Goal: Task Accomplishment & Management: Use online tool/utility

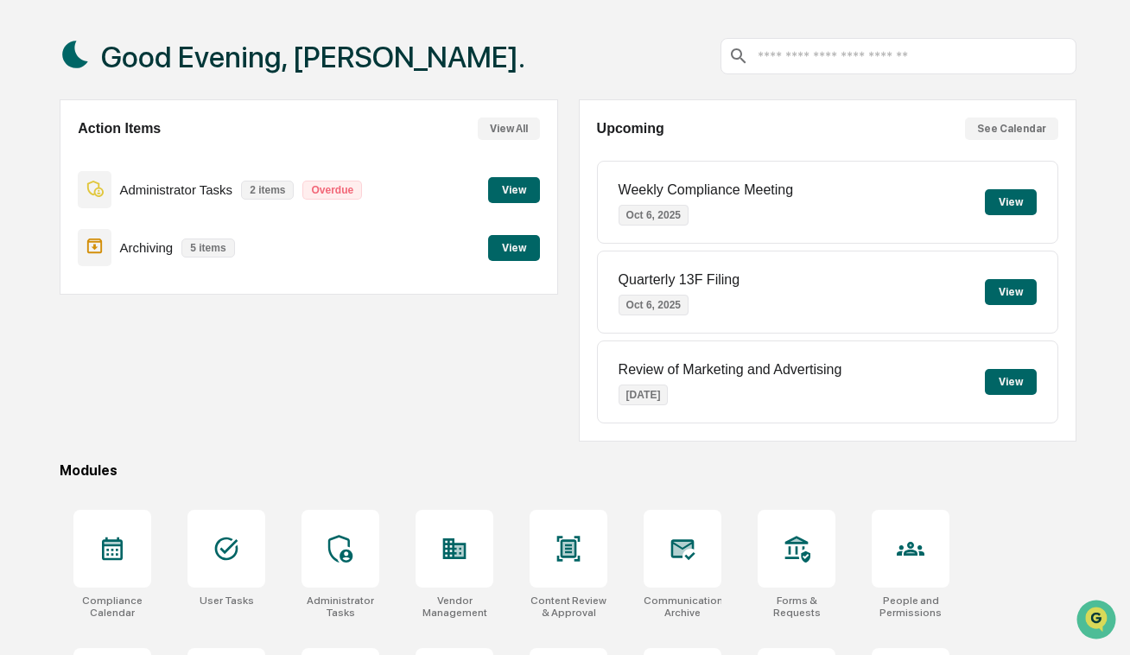
scroll to position [321, 0]
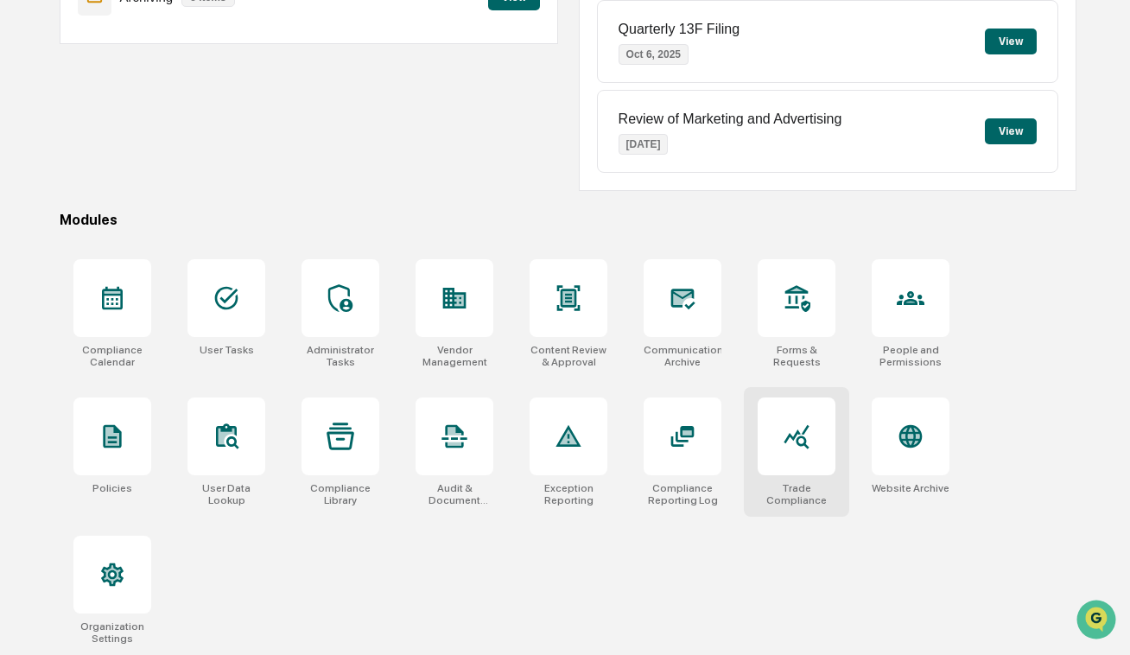
click at [801, 428] on icon at bounding box center [797, 437] width 28 height 28
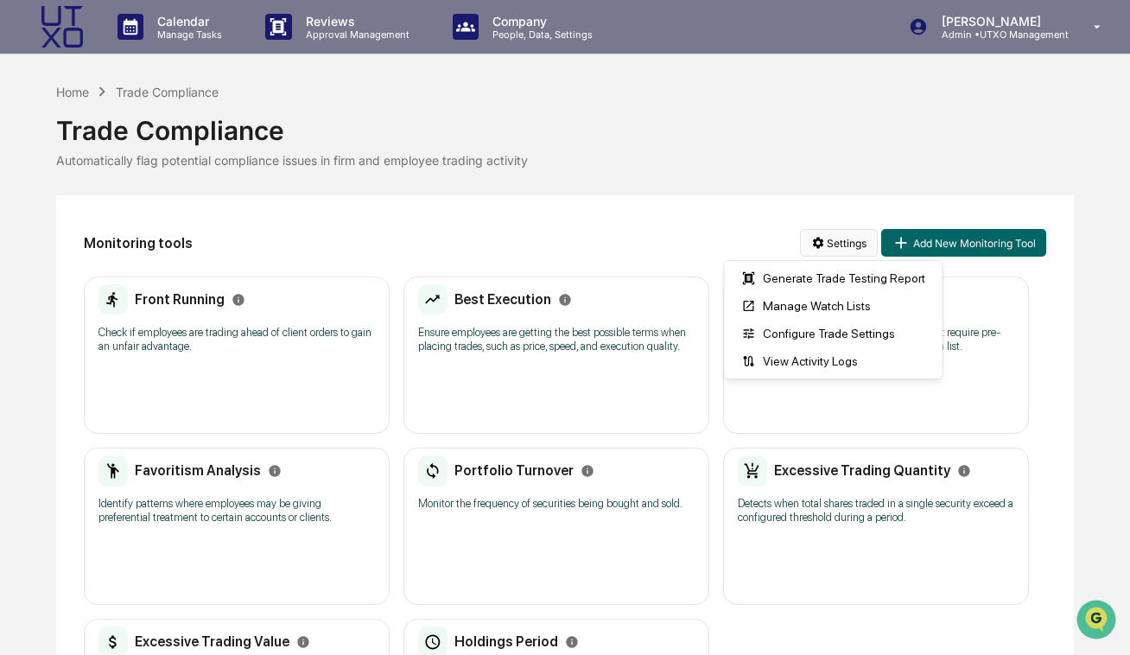
click at [848, 250] on html "Calendar Manage Tasks Reviews Approval Management Company People, Data, Setting…" at bounding box center [565, 327] width 1130 height 655
click at [710, 216] on html "Calendar Manage Tasks Reviews Approval Management Company People, Data, Setting…" at bounding box center [565, 327] width 1130 height 655
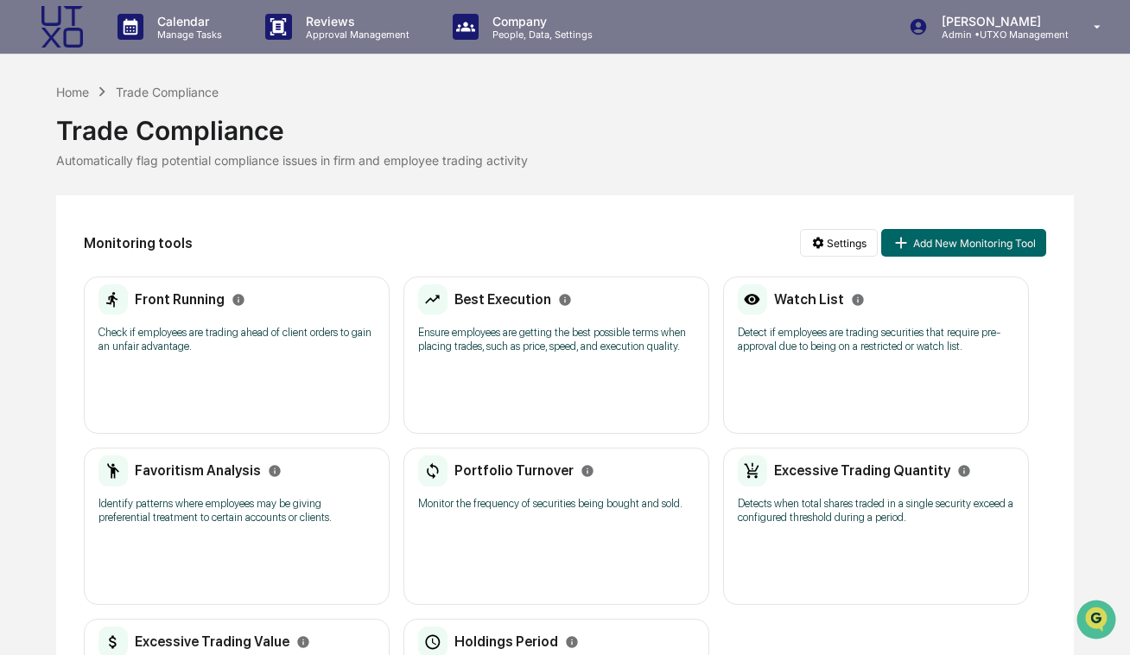
click at [845, 332] on p "Detect if employees are trading securities that require pre-approval due to bei…" at bounding box center [876, 340] width 276 height 28
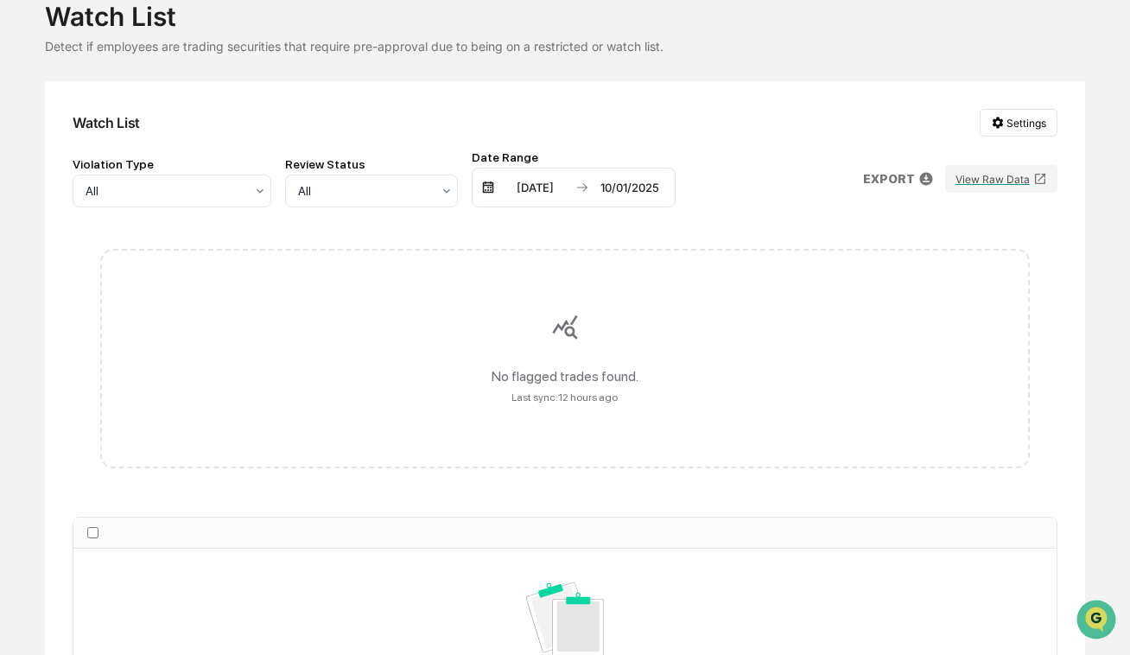
scroll to position [79, 0]
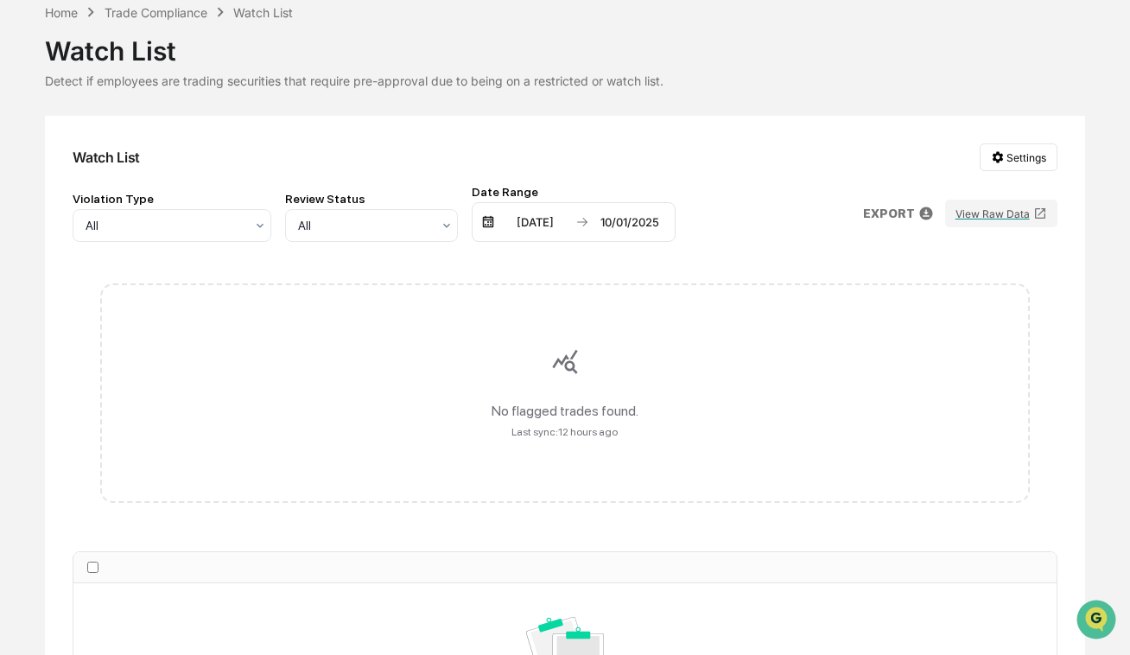
click at [1022, 138] on div "Watch List Settings Violation Type All Review Status All Date Range 04/01/2025 …" at bounding box center [564, 481] width 1039 height 730
click at [1019, 153] on html "Calendar Manage Tasks Reviews Approval Management Company People, Data, Setting…" at bounding box center [565, 248] width 1130 height 655
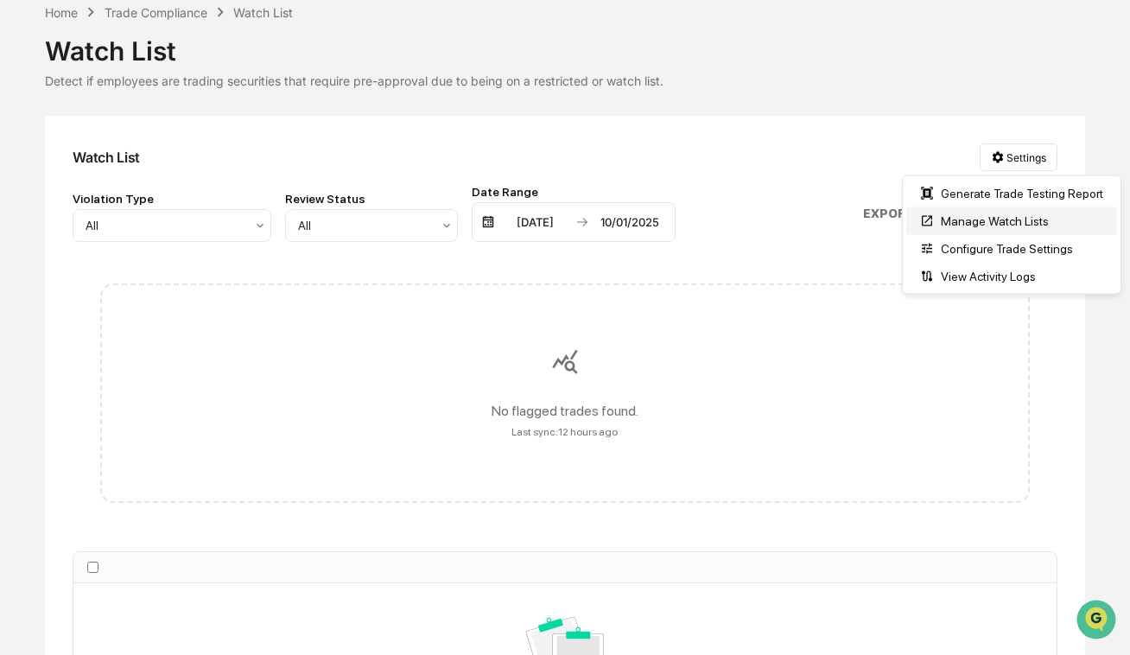
click at [1014, 225] on div "Manage Watch Lists" at bounding box center [1011, 221] width 211 height 28
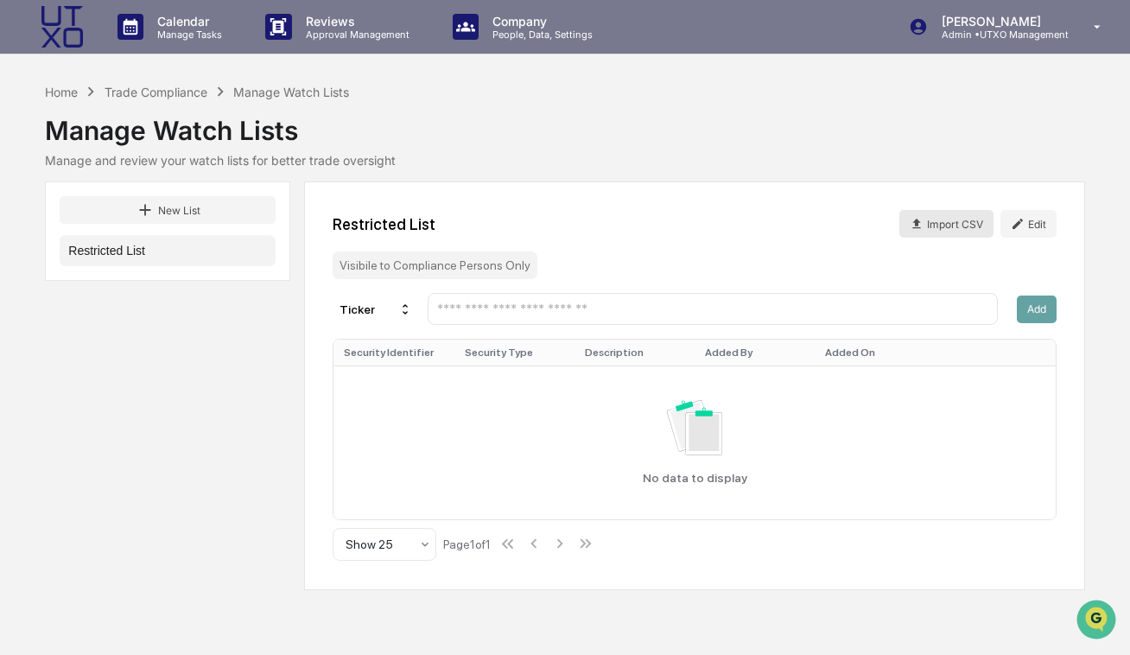
click at [929, 222] on button "Import CSV" at bounding box center [946, 224] width 94 height 28
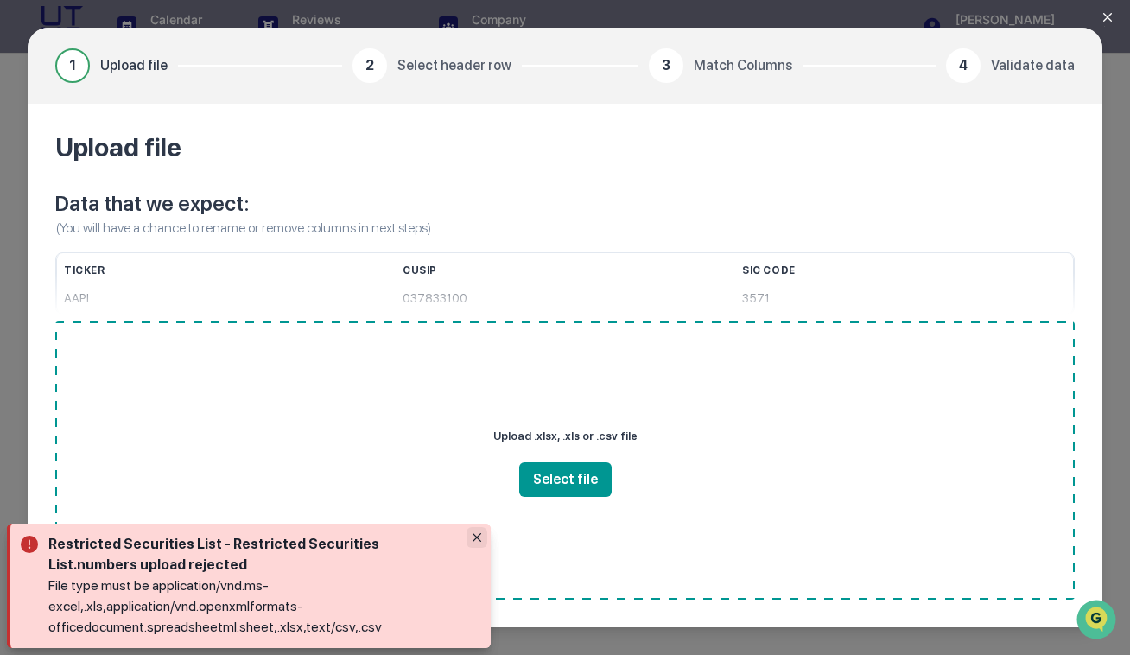
click at [479, 537] on icon "Close" at bounding box center [477, 537] width 9 height 9
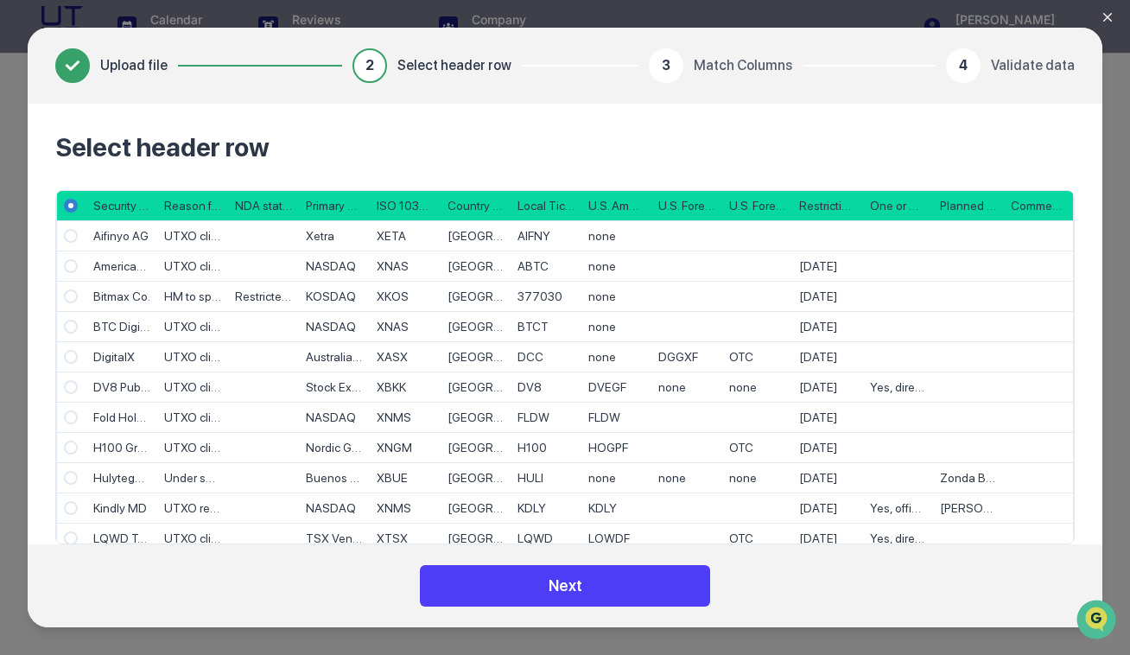
click at [528, 594] on button "Next" at bounding box center [565, 585] width 290 height 41
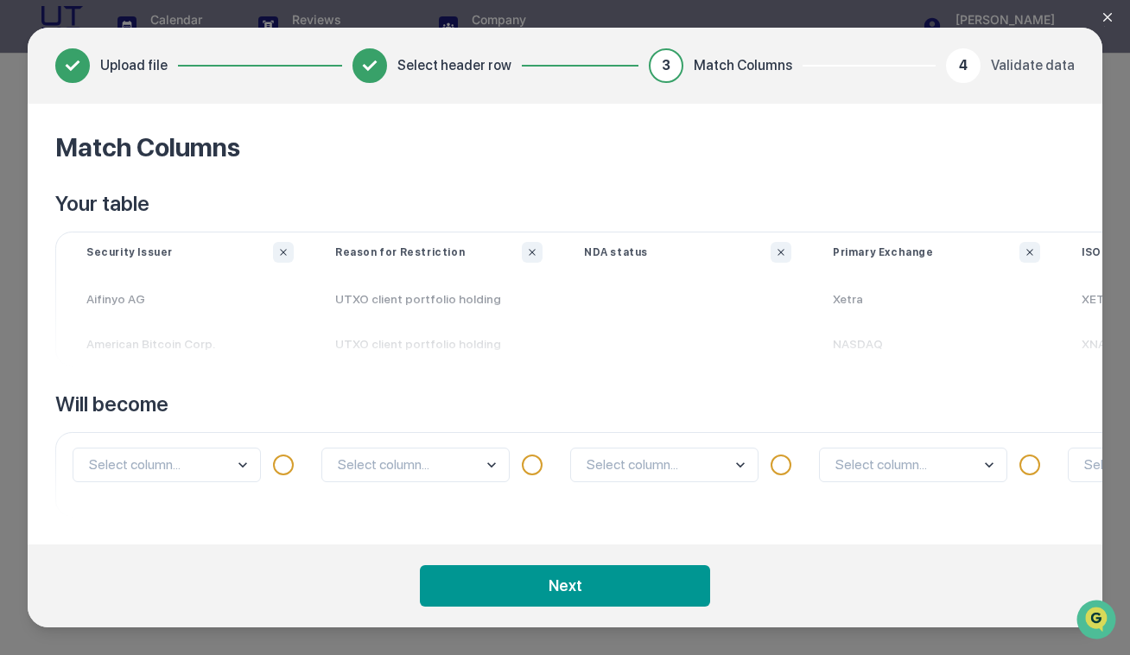
click at [248, 463] on body "Calendar Manage Tasks Reviews Approval Management Company People, Data, Setting…" at bounding box center [565, 327] width 1130 height 655
click at [212, 524] on div "Match Columns Your table Security Issuer Aifinyo AG American Bitcoin Corp. Reas…" at bounding box center [565, 324] width 1075 height 441
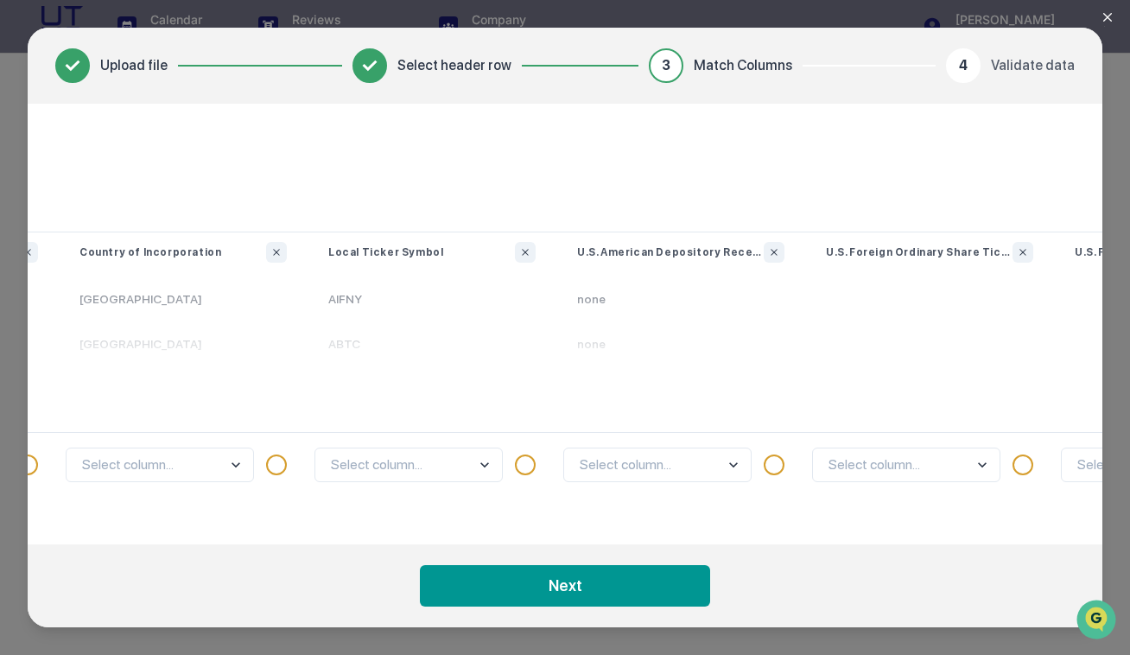
scroll to position [0, 1263]
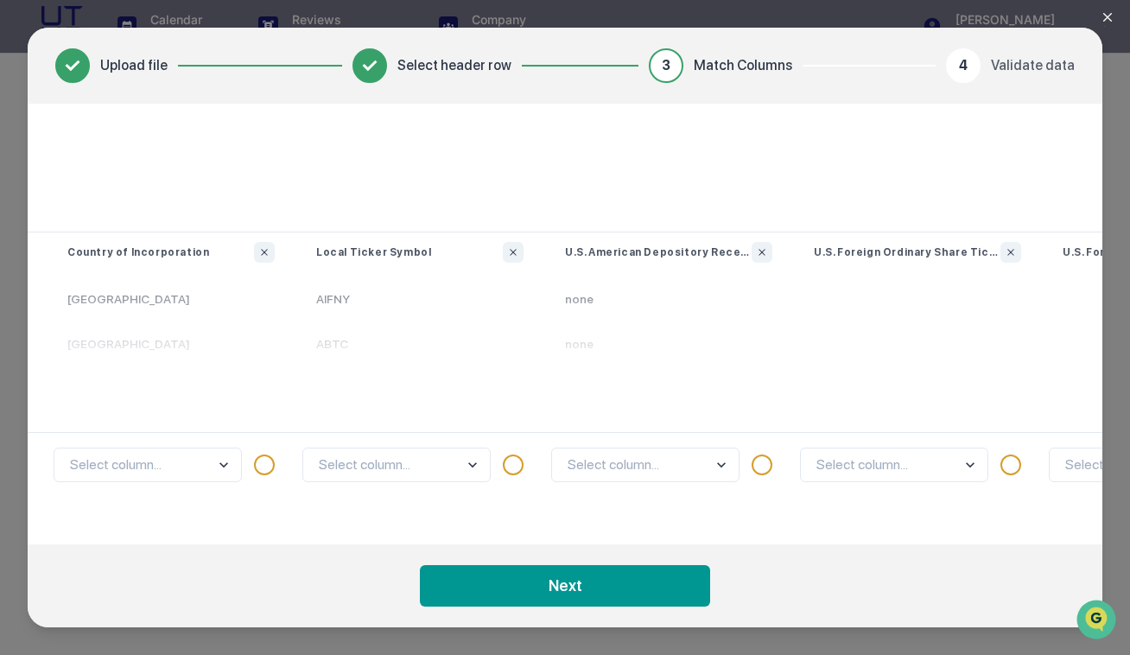
click at [386, 467] on body "Calendar Manage Tasks Reviews Approval Management Company People, Data, Setting…" at bounding box center [565, 327] width 1130 height 655
click at [378, 397] on div "Ticker" at bounding box center [396, 395] width 187 height 32
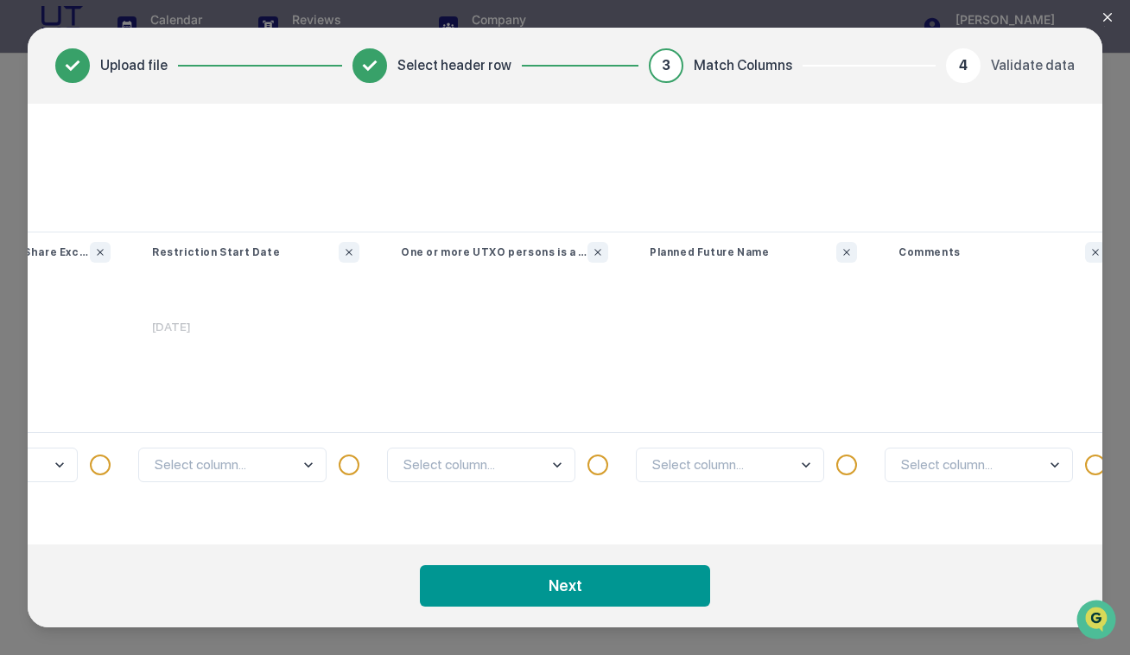
scroll to position [0, 2457]
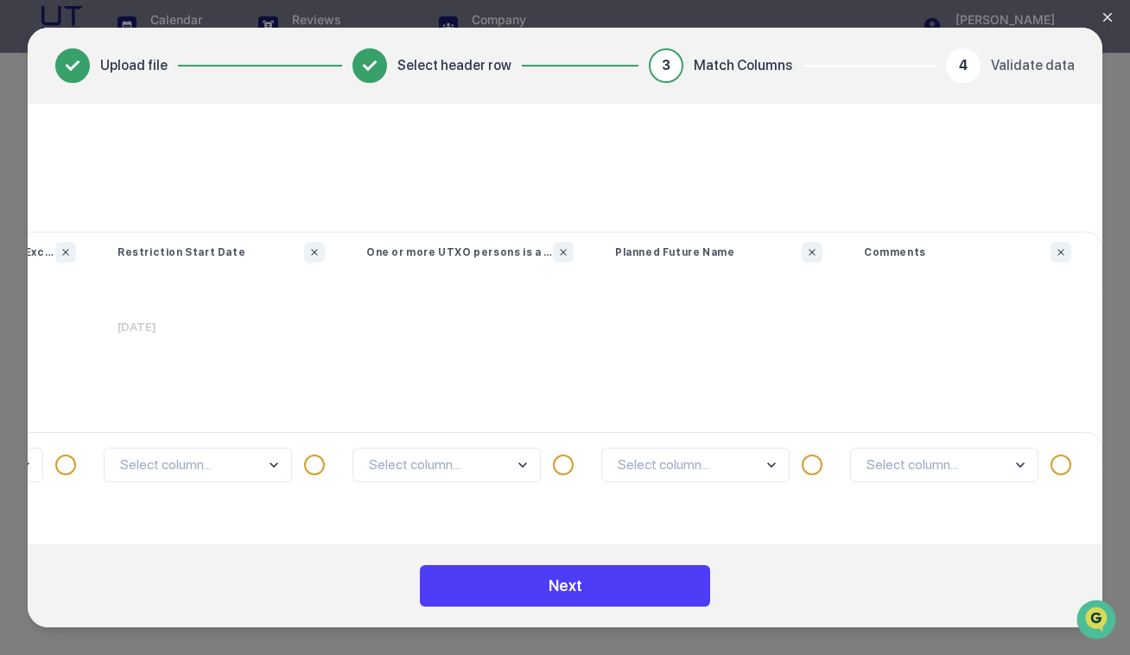
click at [607, 580] on button "Next" at bounding box center [565, 585] width 290 height 41
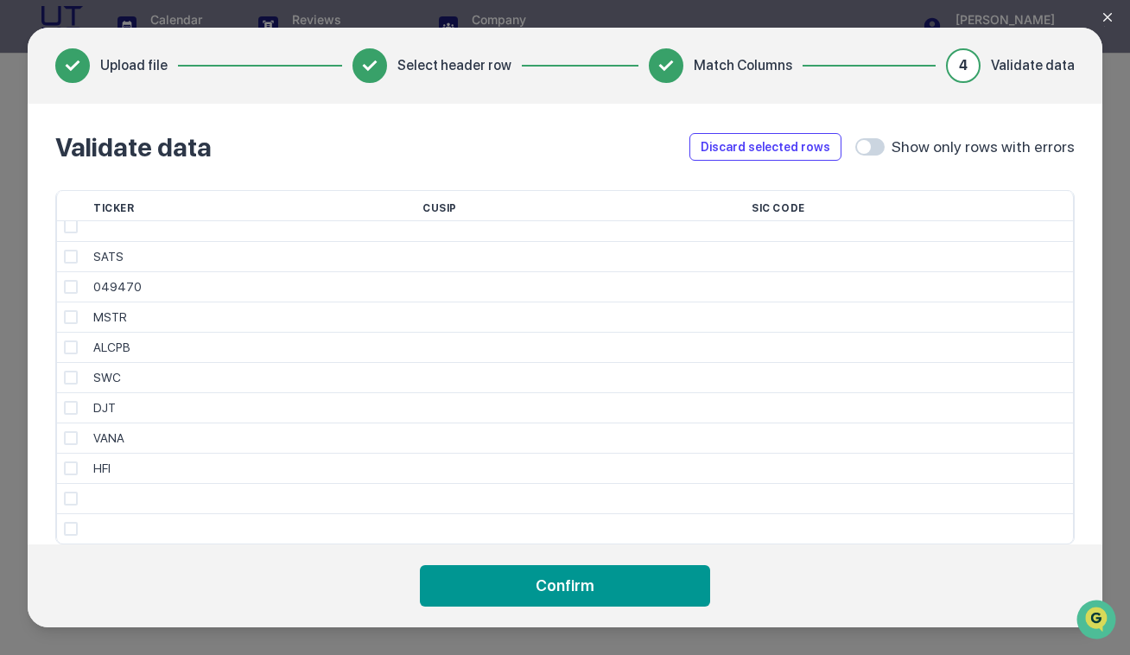
scroll to position [0, 0]
click at [68, 237] on span at bounding box center [71, 236] width 14 height 14
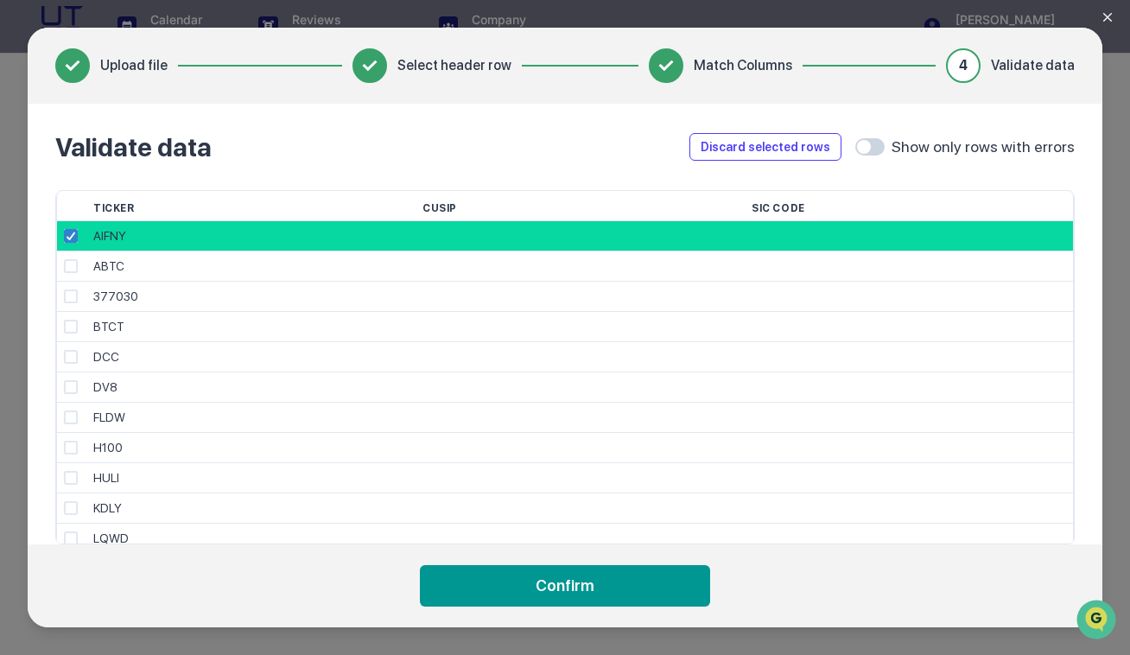
click at [72, 261] on span at bounding box center [71, 266] width 14 height 14
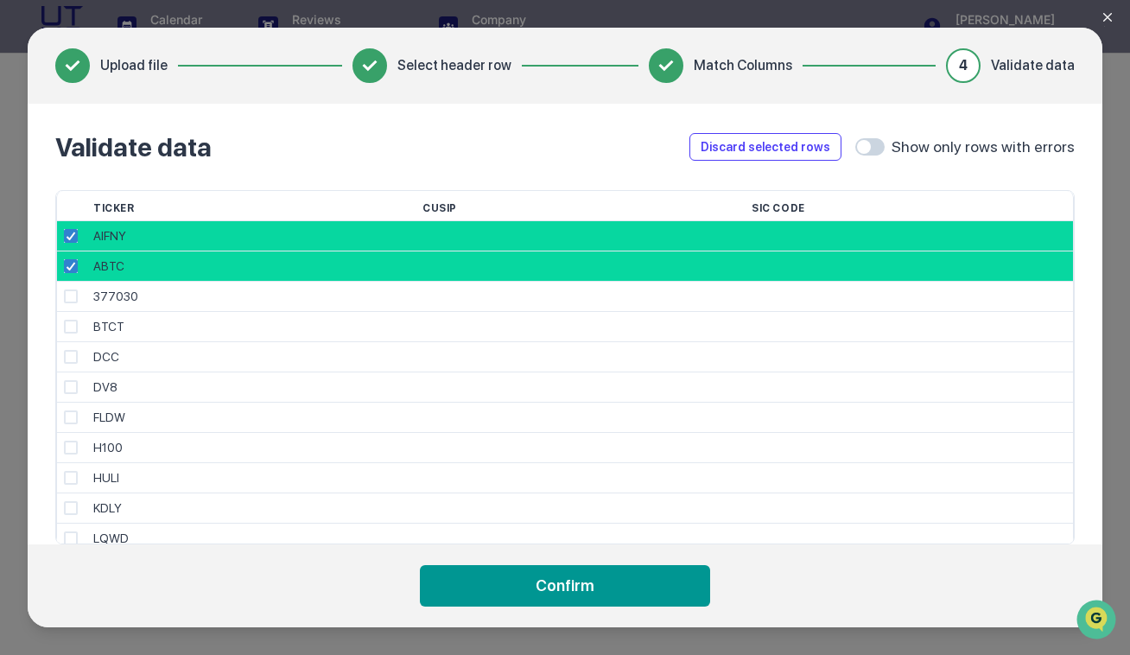
click at [70, 288] on div at bounding box center [71, 297] width 30 height 30
click at [70, 302] on span at bounding box center [71, 296] width 14 height 14
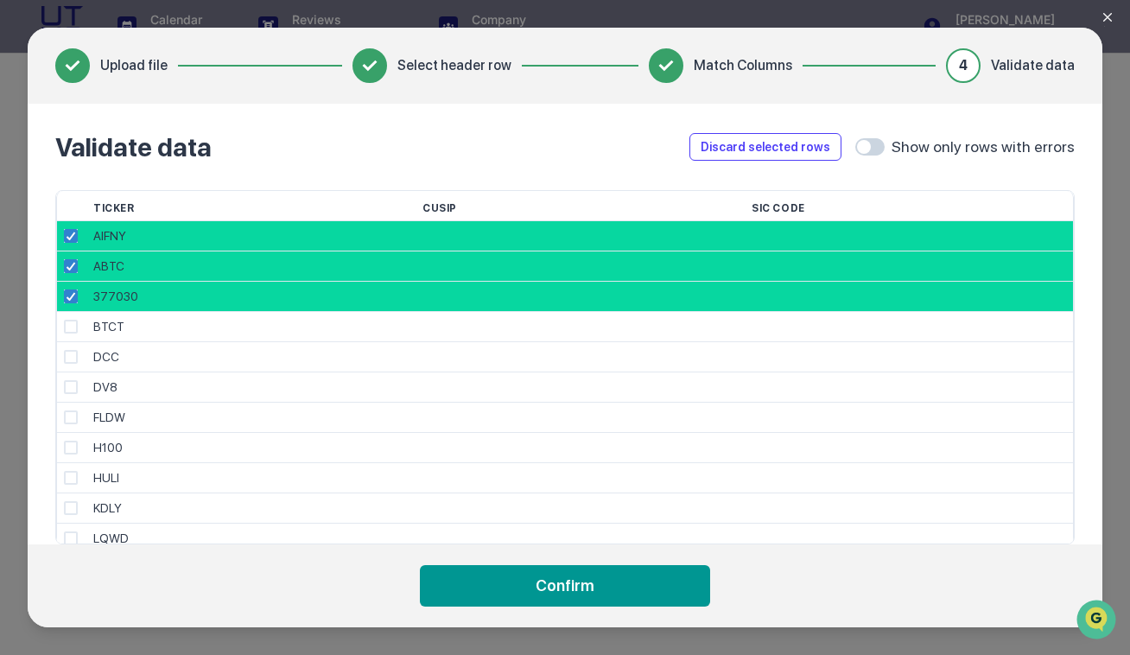
click at [70, 320] on span at bounding box center [71, 327] width 14 height 14
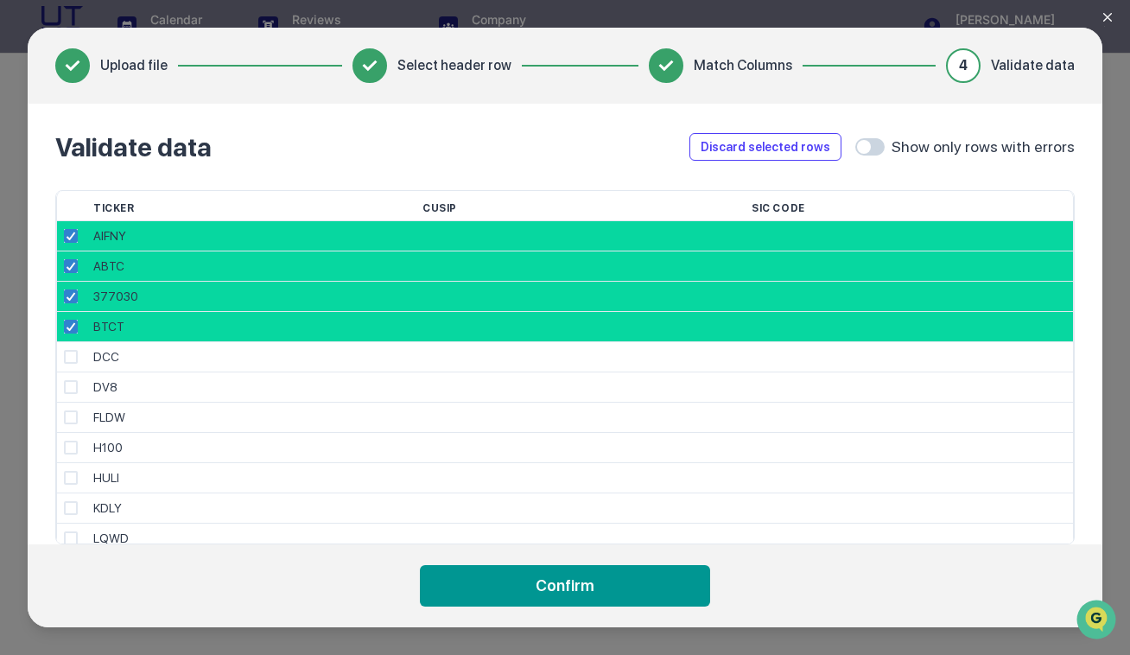
click at [70, 355] on span at bounding box center [71, 357] width 14 height 14
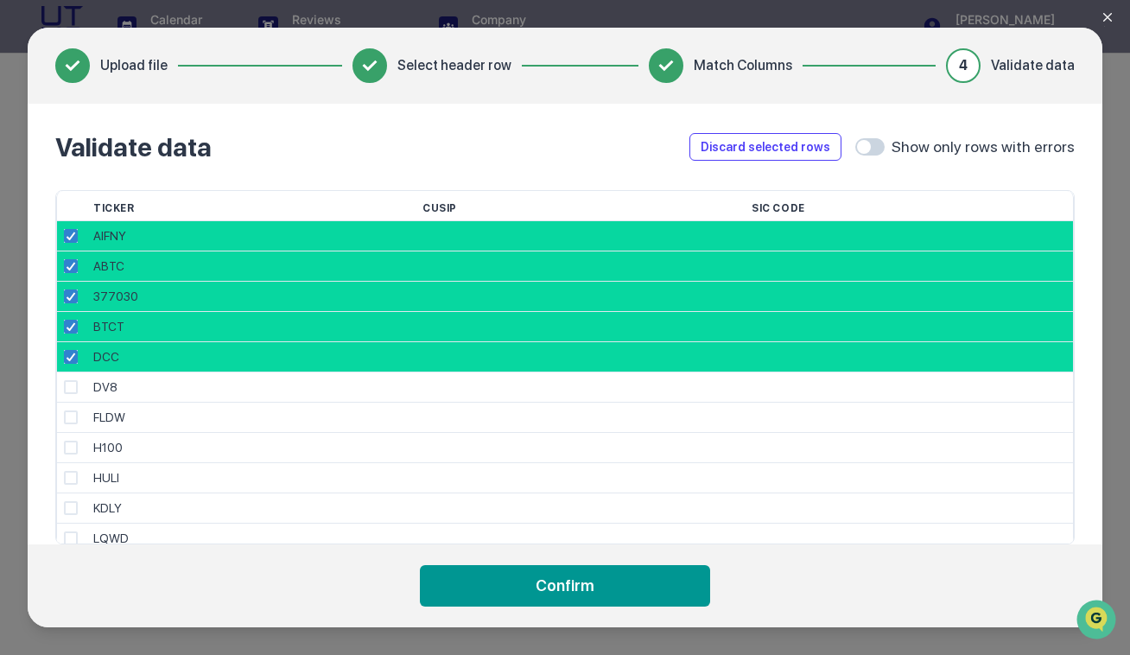
click at [70, 390] on span at bounding box center [71, 387] width 14 height 14
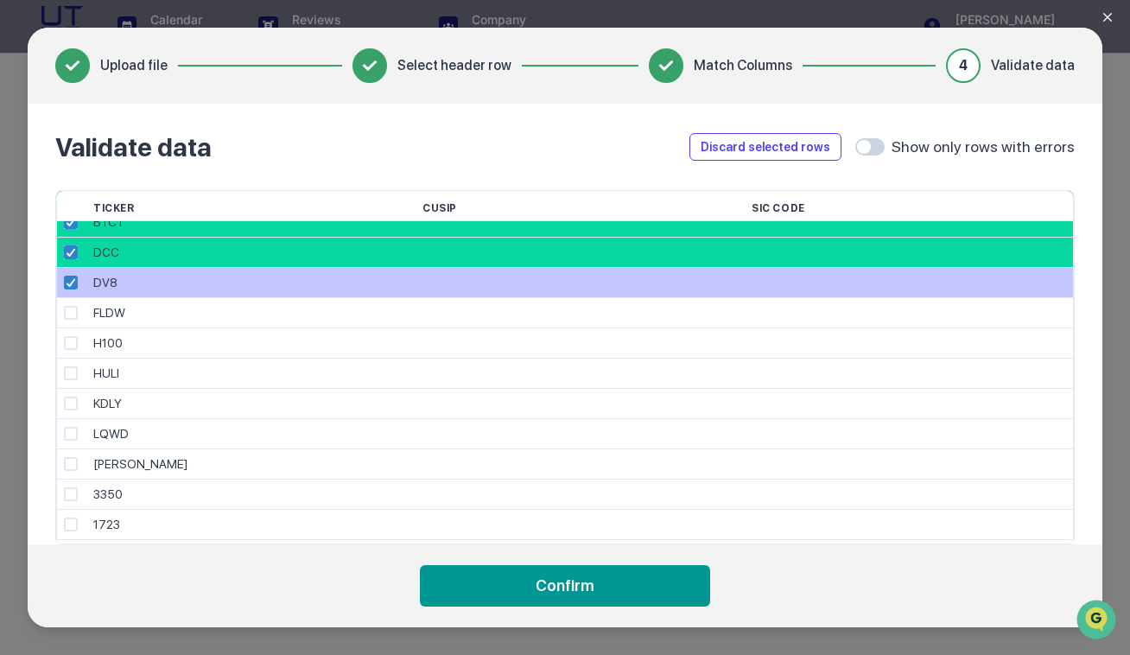
scroll to position [110, 0]
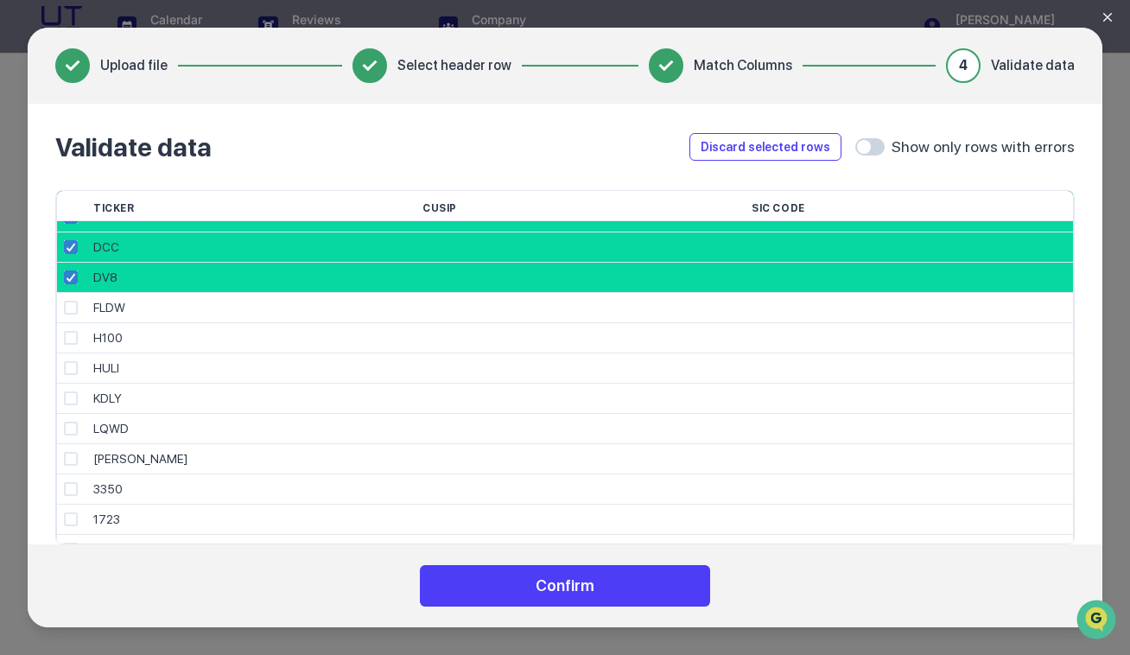
click at [467, 601] on button "Confirm" at bounding box center [565, 585] width 290 height 41
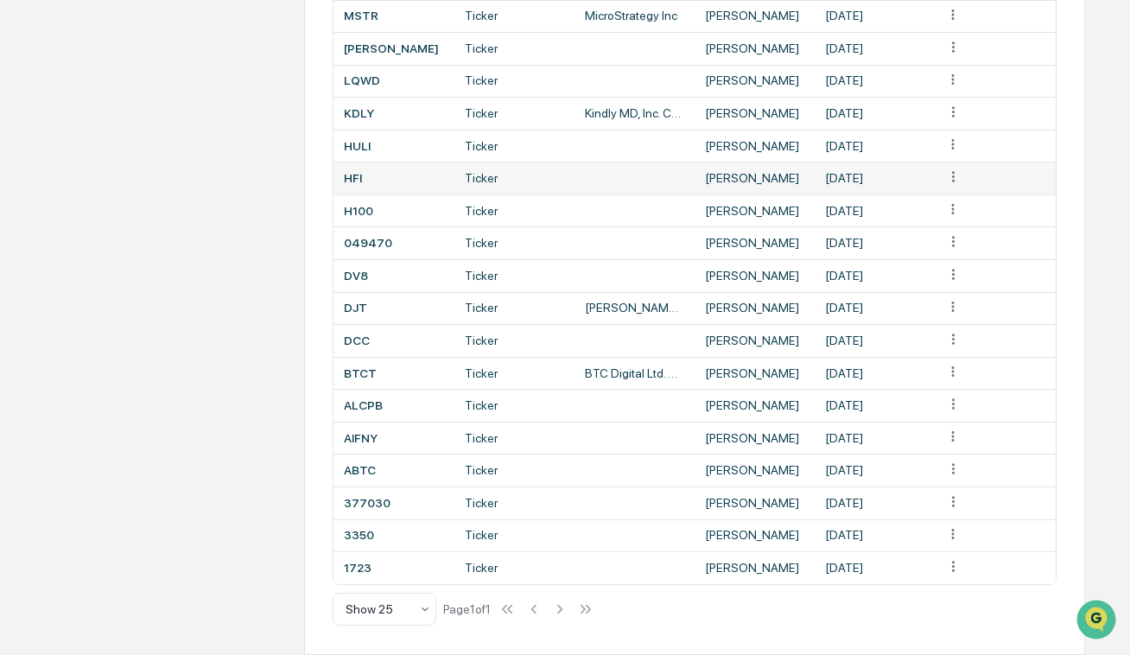
scroll to position [0, 0]
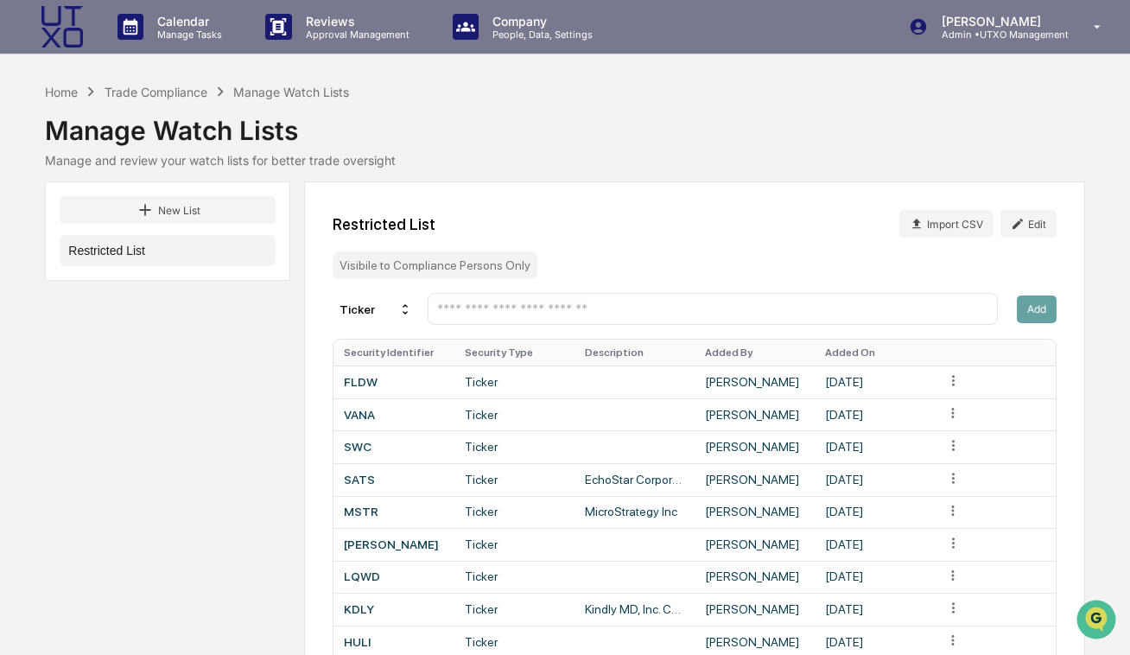
click at [582, 233] on div "Restricted List Import CSV Edit" at bounding box center [694, 224] width 723 height 28
click at [1025, 234] on button "Edit" at bounding box center [1029, 224] width 56 height 28
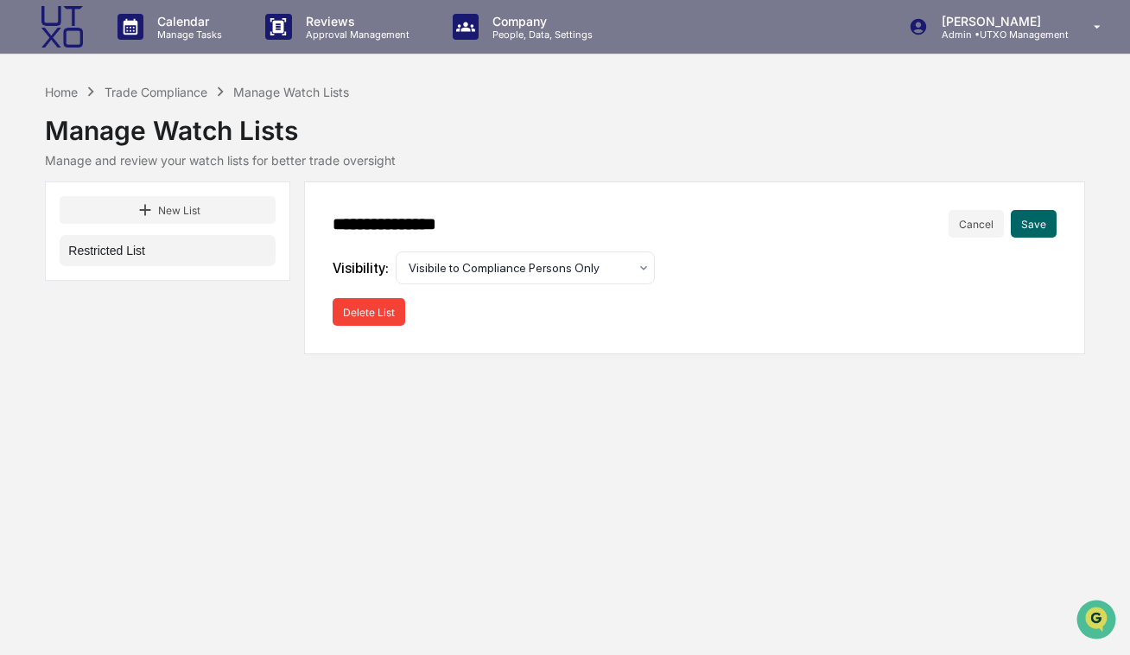
click at [420, 221] on input "**********" at bounding box center [640, 223] width 615 height 19
type input "**********"
click at [1052, 221] on button "Save" at bounding box center [1034, 224] width 46 height 28
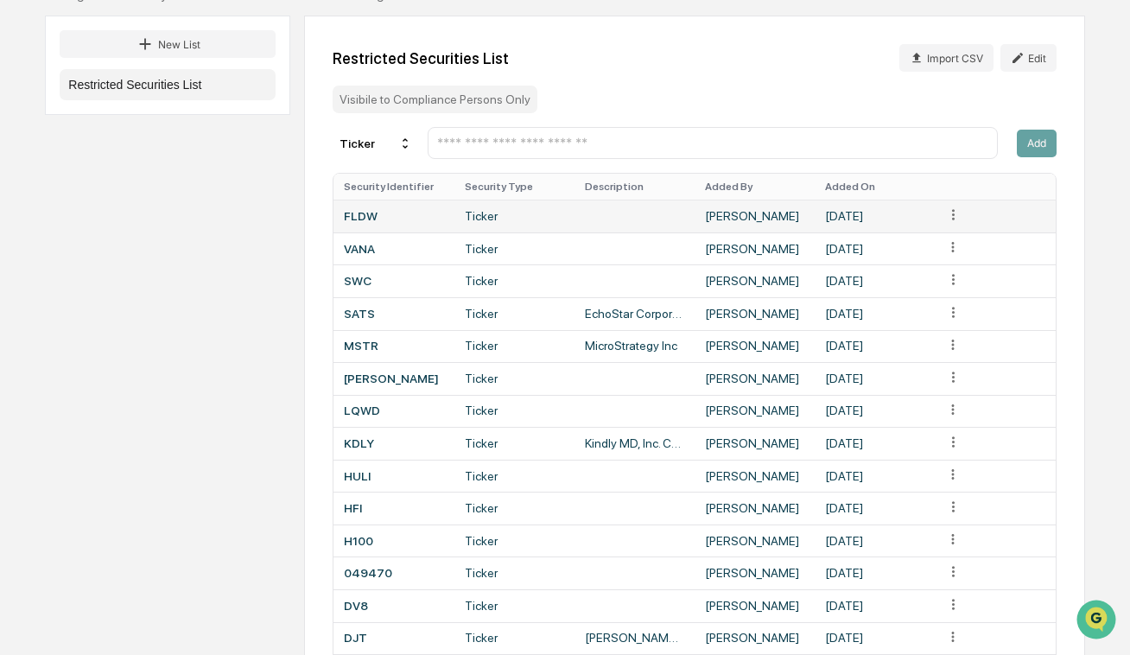
scroll to position [238, 0]
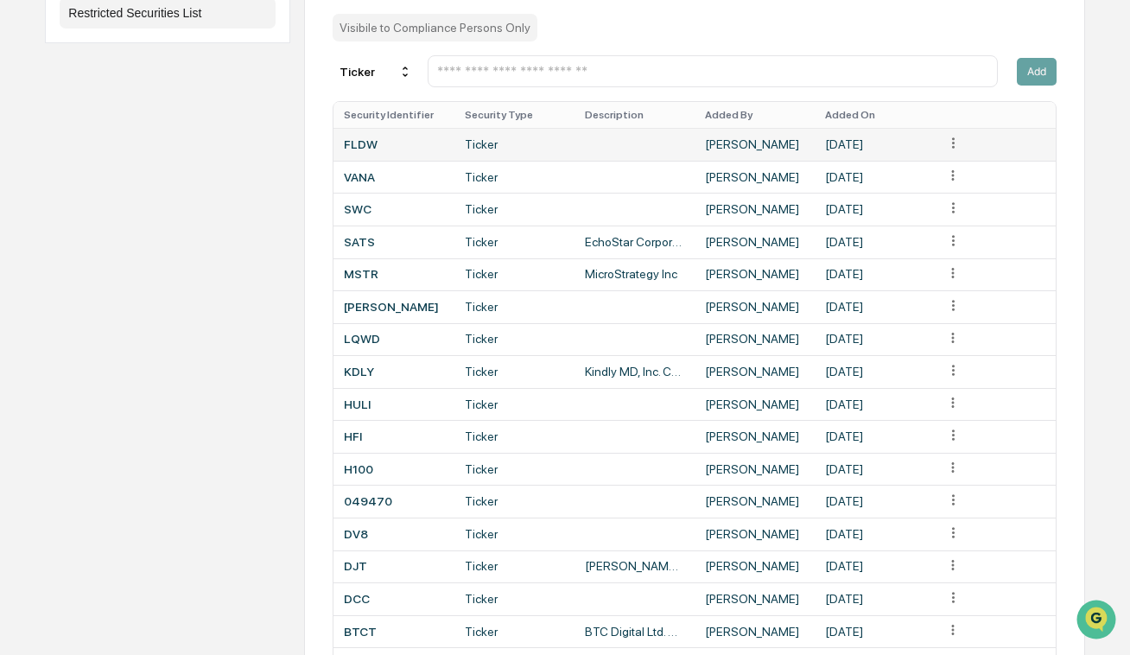
click at [955, 146] on html "Calendar Manage Tasks Reviews Approval Management Company People, Data, Setting…" at bounding box center [565, 89] width 1130 height 655
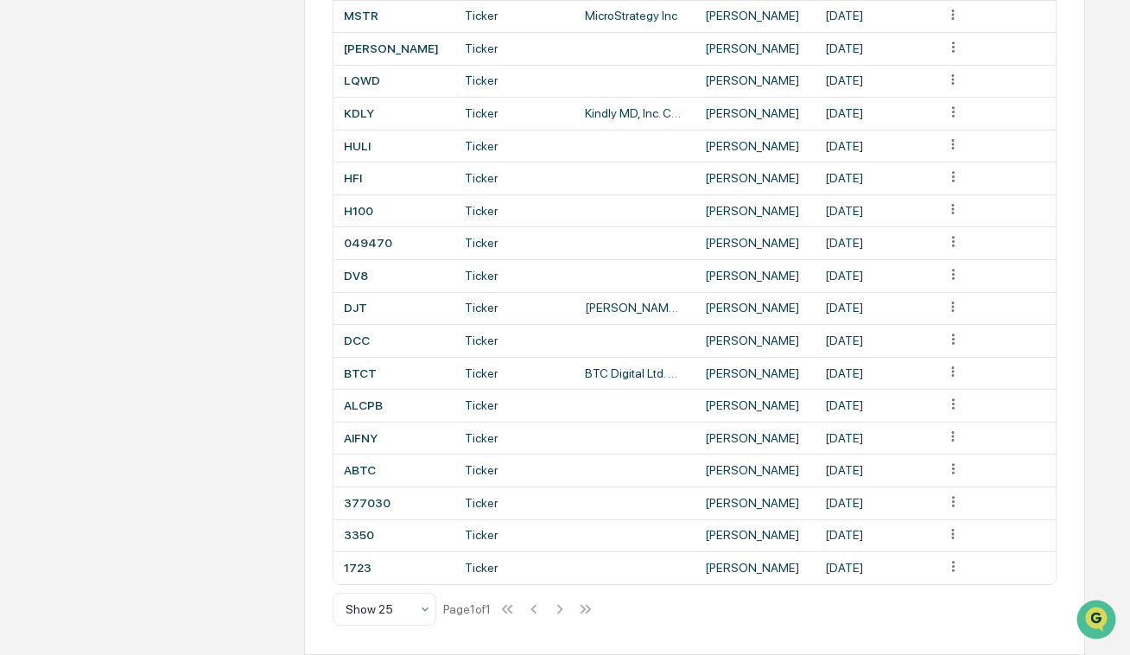
scroll to position [0, 0]
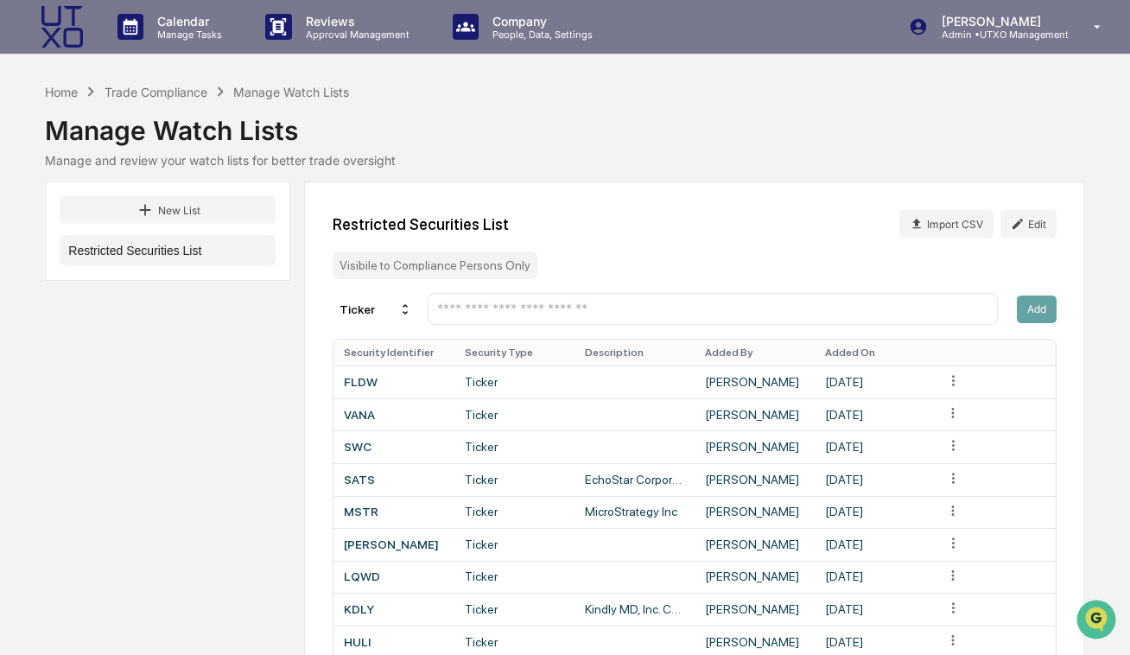
click at [883, 128] on div "Manage Watch Lists" at bounding box center [564, 123] width 1039 height 45
click at [162, 86] on div "Trade Compliance" at bounding box center [156, 92] width 103 height 15
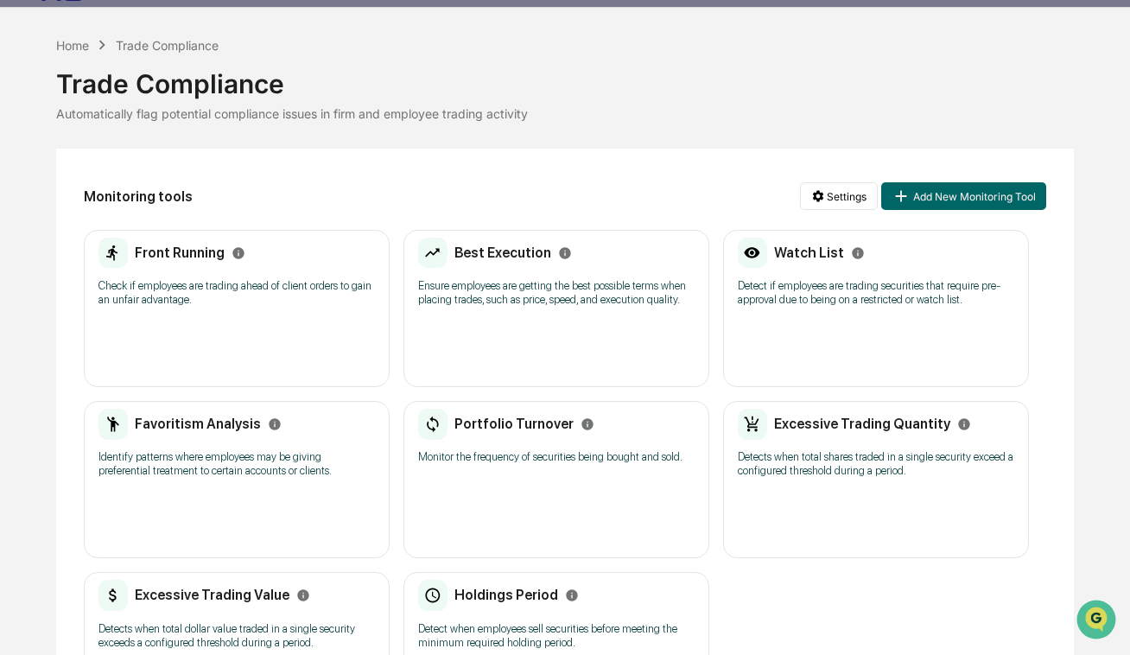
scroll to position [16, 0]
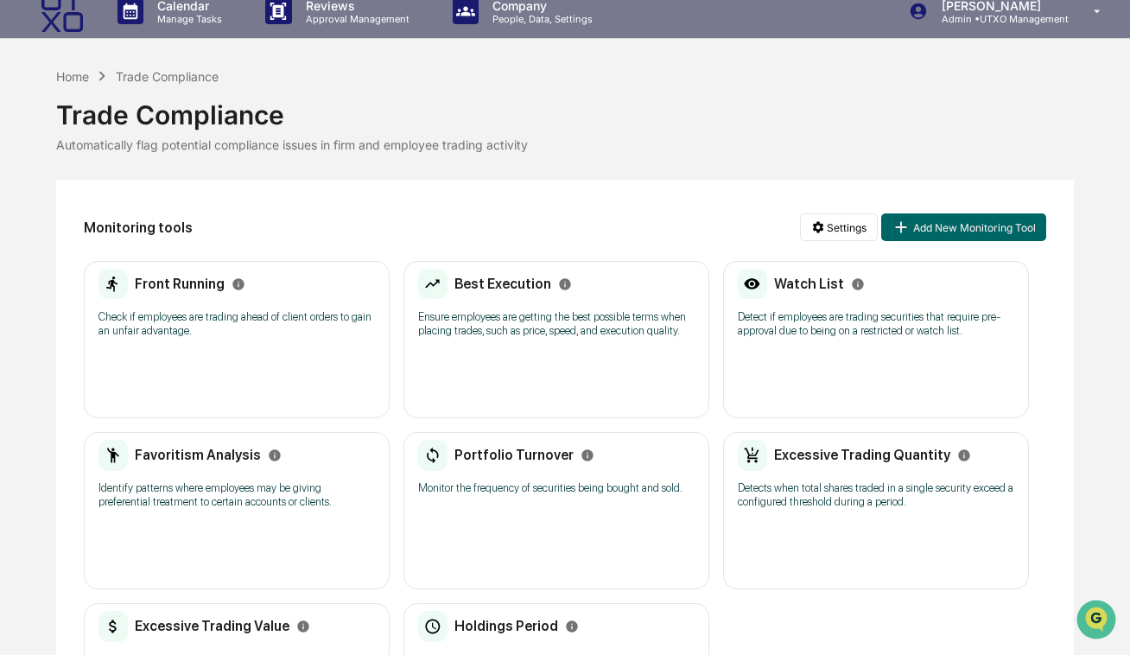
click at [806, 338] on p "Detect if employees are trading securities that require pre-approval due to bei…" at bounding box center [876, 324] width 276 height 28
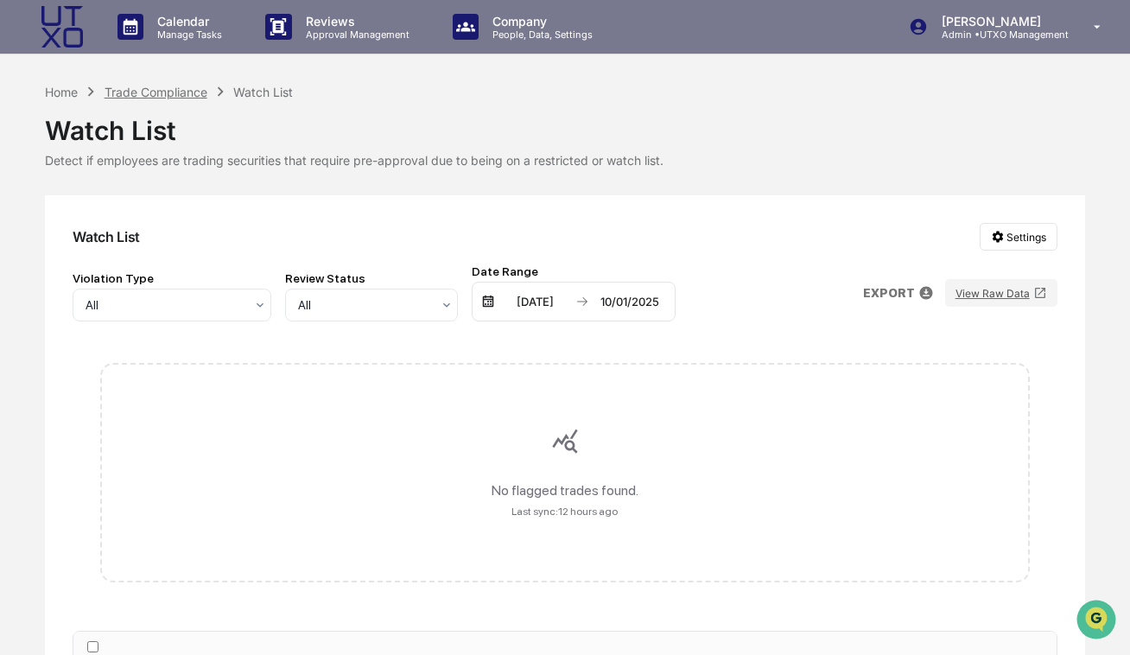
click at [180, 86] on div "Trade Compliance" at bounding box center [156, 92] width 103 height 15
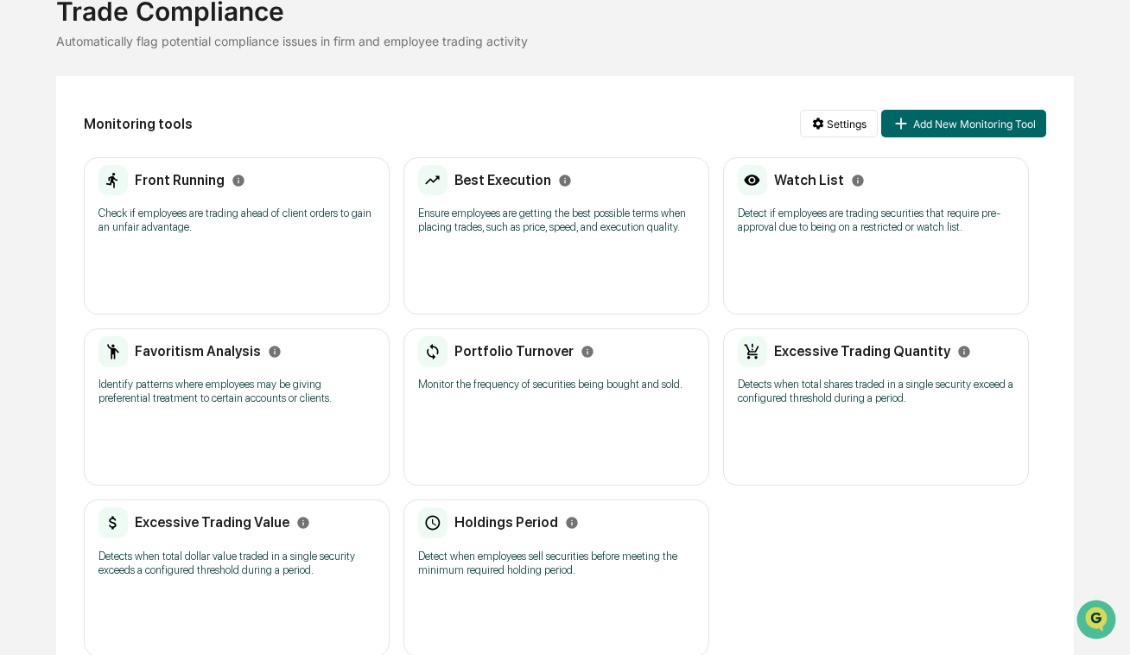
scroll to position [120, 0]
click at [828, 136] on html "Calendar Manage Tasks Reviews Approval Management Company People, Data, Setting…" at bounding box center [565, 207] width 1130 height 655
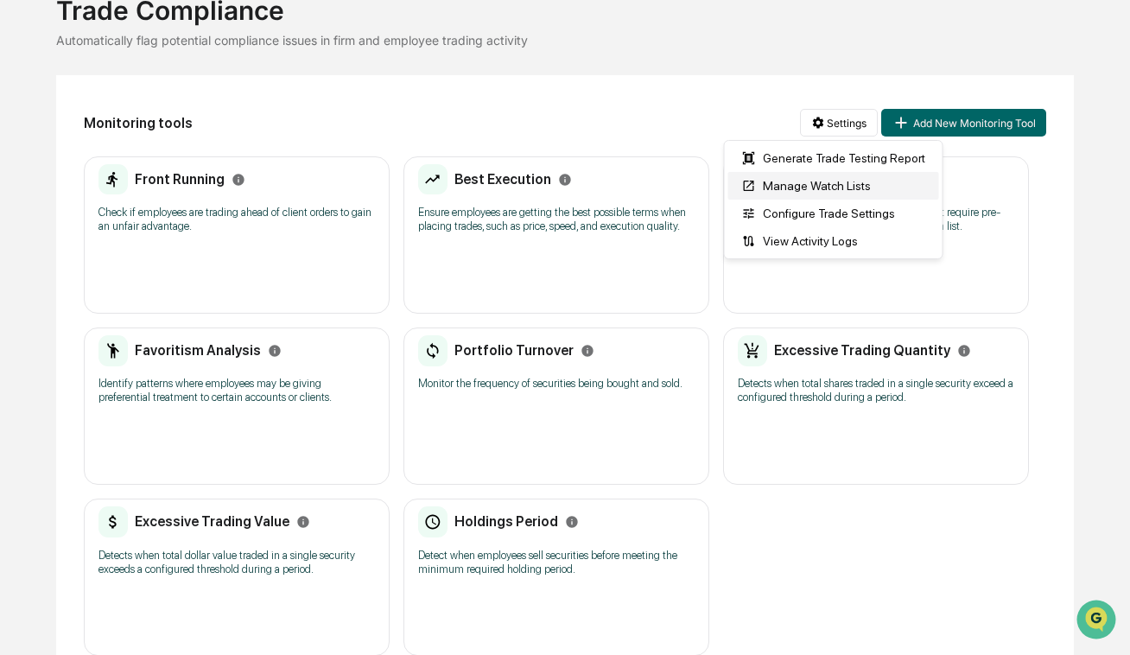
click at [828, 176] on div "Manage Watch Lists" at bounding box center [833, 186] width 211 height 28
